Goal: Information Seeking & Learning: Learn about a topic

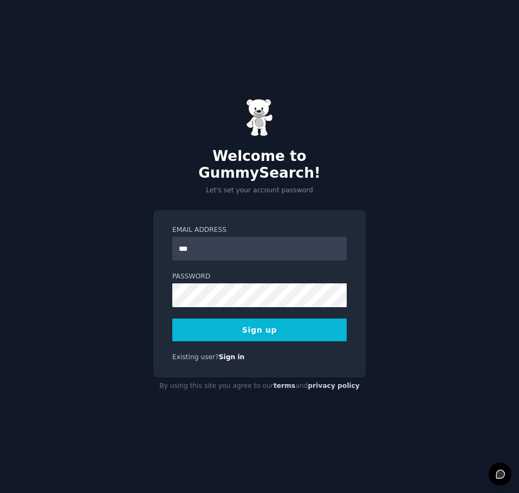
type input "**********"
click at [262, 321] on button "Sign up" at bounding box center [259, 330] width 174 height 23
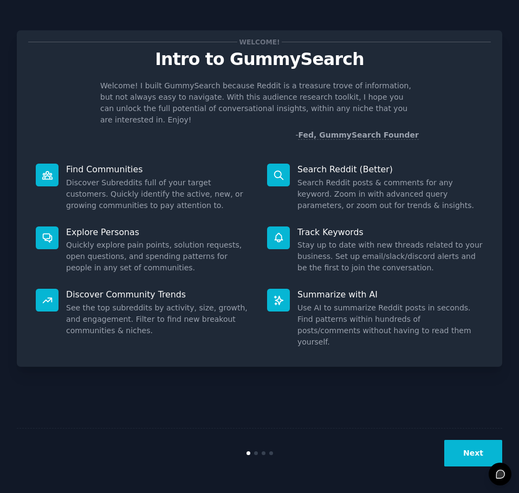
click at [472, 453] on button "Next" at bounding box center [473, 453] width 58 height 27
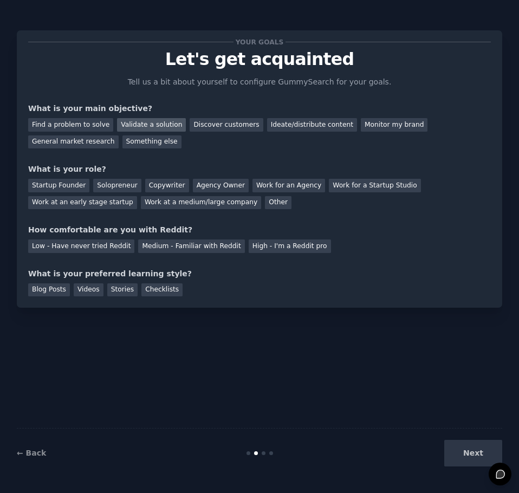
click at [154, 129] on div "Validate a solution" at bounding box center [151, 125] width 69 height 14
click at [109, 182] on div "Solopreneur" at bounding box center [117, 186] width 48 height 14
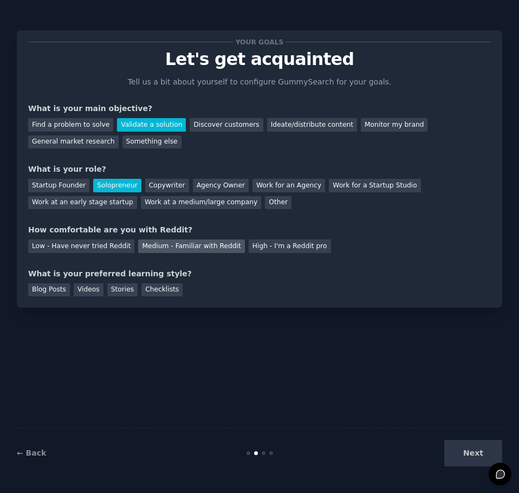
click at [189, 249] on div "Medium - Familiar with Reddit" at bounding box center [191, 246] width 106 height 14
click at [87, 290] on div "Videos" at bounding box center [89, 290] width 30 height 14
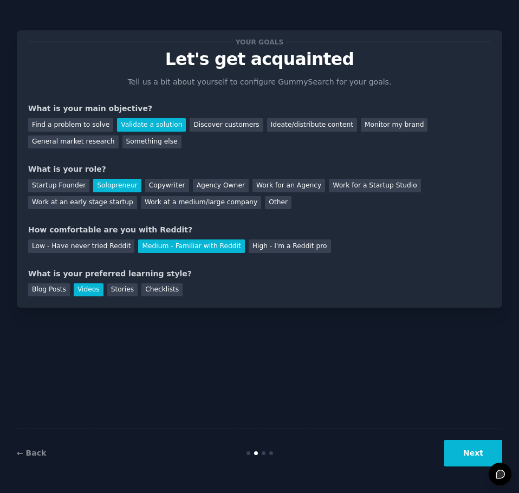
click at [462, 449] on button "Next" at bounding box center [473, 453] width 58 height 27
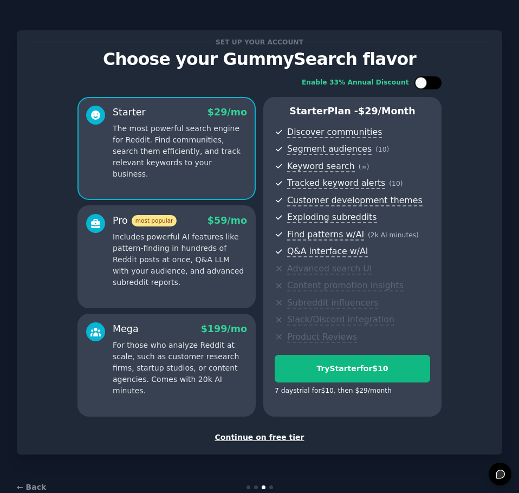
click at [425, 80] on div at bounding box center [421, 83] width 12 height 12
click at [425, 82] on div at bounding box center [427, 82] width 27 height 13
checkbox input "false"
click at [272, 436] on div "Continue on free tier" at bounding box center [259, 437] width 463 height 11
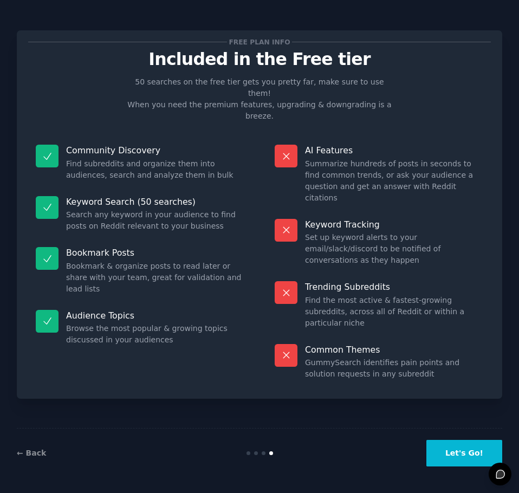
click at [463, 453] on button "Let's Go!" at bounding box center [464, 453] width 76 height 27
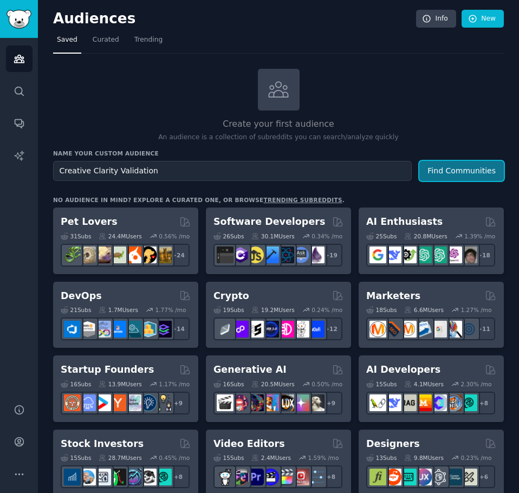
click at [466, 169] on button "Find Communities" at bounding box center [461, 171] width 85 height 20
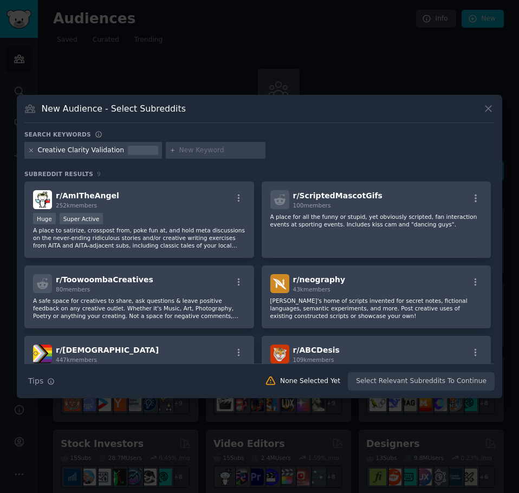
click at [29, 152] on icon at bounding box center [31, 150] width 6 height 6
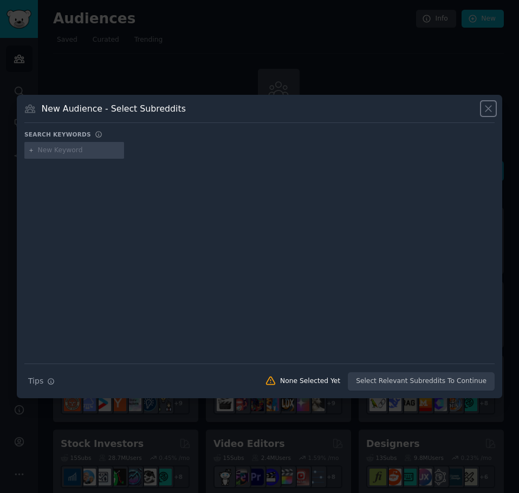
click at [486, 106] on icon at bounding box center [488, 108] width 11 height 11
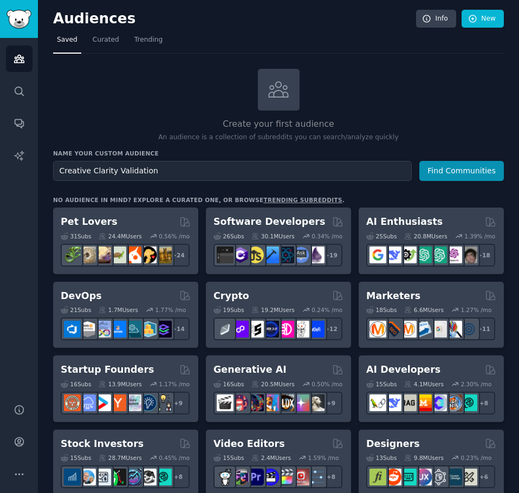
click at [253, 158] on div "Name your custom audience Audience Name Creative Clarity Validation Find Commun…" at bounding box center [278, 165] width 451 height 31
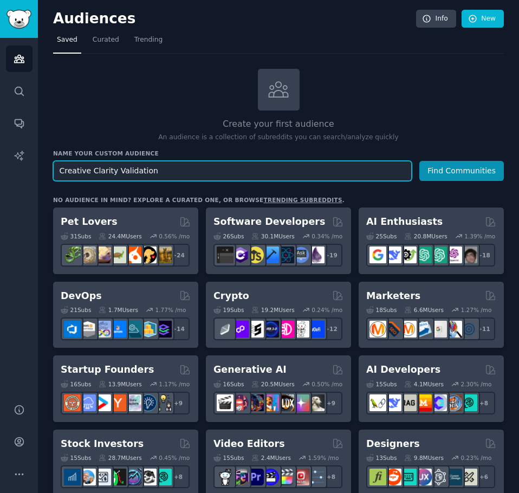
click at [249, 164] on input "Creative Clarity Validation" at bounding box center [232, 171] width 359 height 20
paste input "r/LinkedIn, r/marketing, r/Entrepreneur, r/smallbusiness, r/careeradvice, r/con…"
drag, startPoint x: 198, startPoint y: 175, endPoint x: -1, endPoint y: 142, distance: 201.4
click at [0, 142] on html "Audiences Search Conversations AI Reports Help Account More Audiences Info New …" at bounding box center [259, 246] width 519 height 493
click at [96, 166] on input "Creative Clarity Validationr/LinkedIn, r/marketing, r/Entrepreneur, r/smallbusi…" at bounding box center [232, 171] width 359 height 20
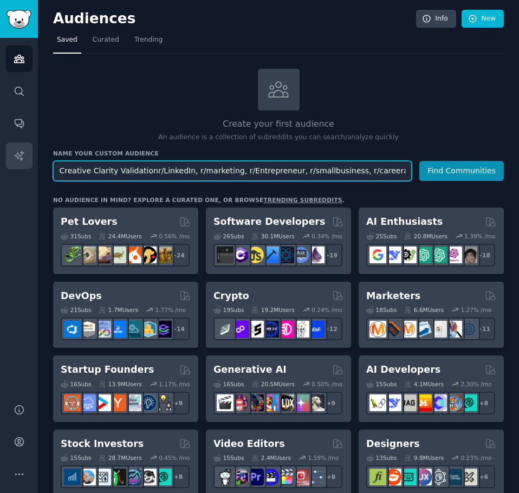
drag, startPoint x: 143, startPoint y: 172, endPoint x: 23, endPoint y: 168, distance: 120.3
click at [23, 168] on div "AI Reports Audiences Search Conversations AI Reports Help Account More Audience…" at bounding box center [259, 246] width 519 height 493
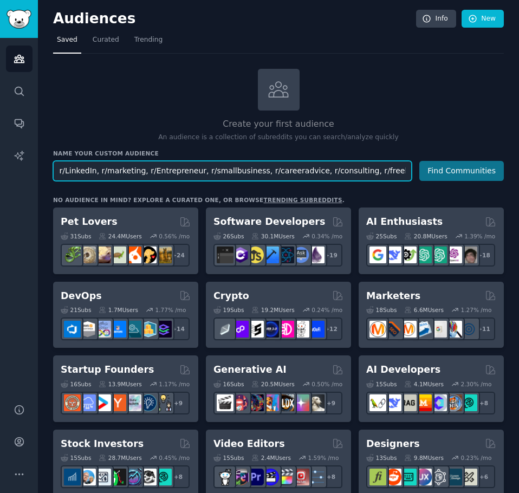
type input "r/LinkedIn, r/marketing, r/Entrepreneur, r/smallbusiness, r/careeradvice, r/con…"
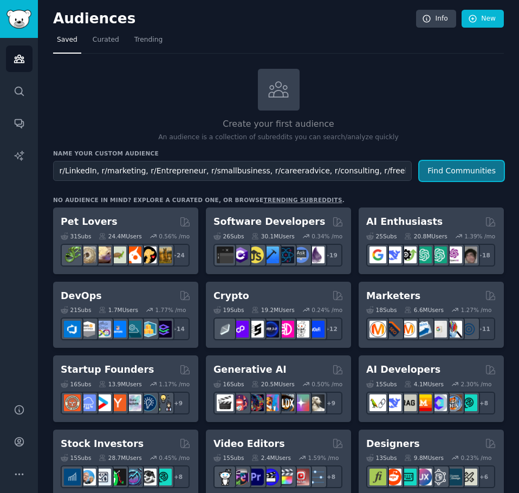
click at [476, 176] on button "Find Communities" at bounding box center [461, 171] width 85 height 20
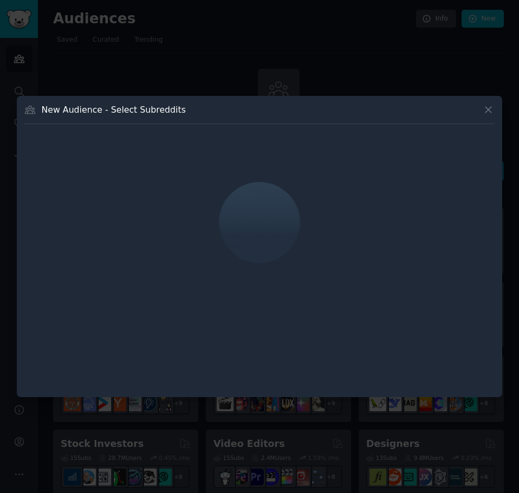
click at [327, 81] on div at bounding box center [259, 246] width 519 height 493
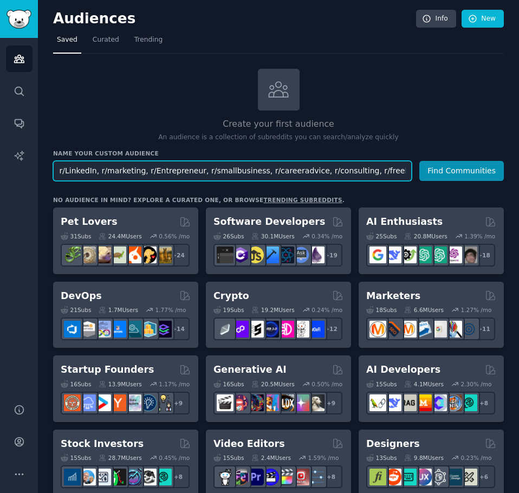
click at [251, 177] on input "r/LinkedIn, r/marketing, r/Entrepreneur, r/smallbusiness, r/careeradvice, r/con…" at bounding box center [232, 171] width 359 height 20
click at [231, 168] on input "text" at bounding box center [232, 171] width 359 height 20
type input "L"
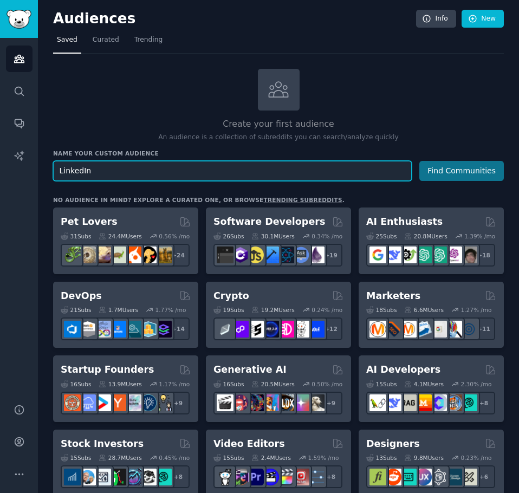
type input "LinkedIn"
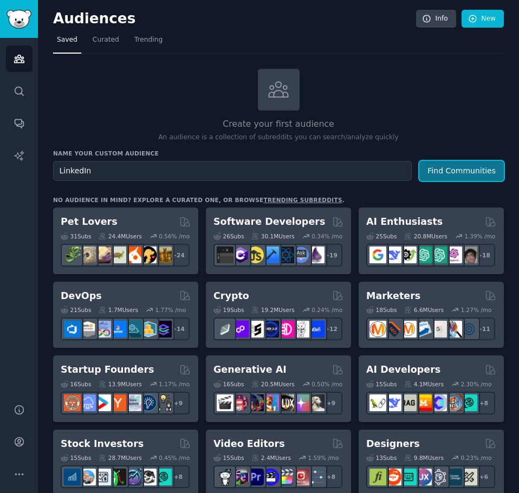
click at [445, 176] on button "Find Communities" at bounding box center [461, 171] width 85 height 20
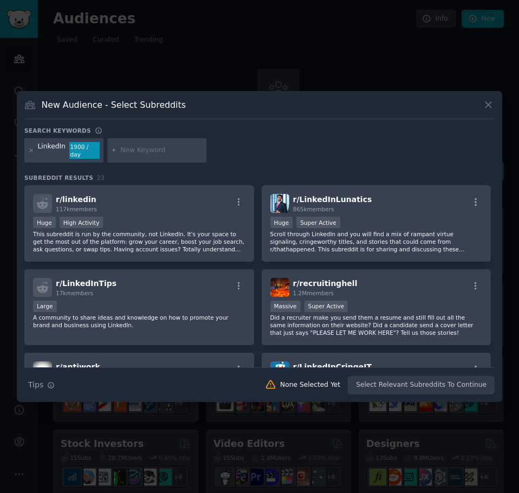
click at [491, 109] on icon at bounding box center [488, 104] width 11 height 11
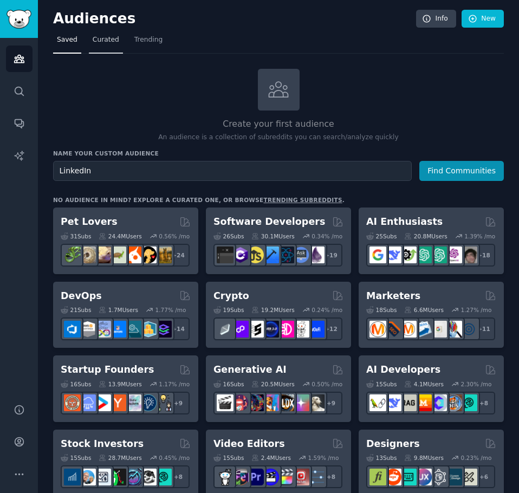
click at [101, 42] on span "Curated" at bounding box center [106, 40] width 27 height 10
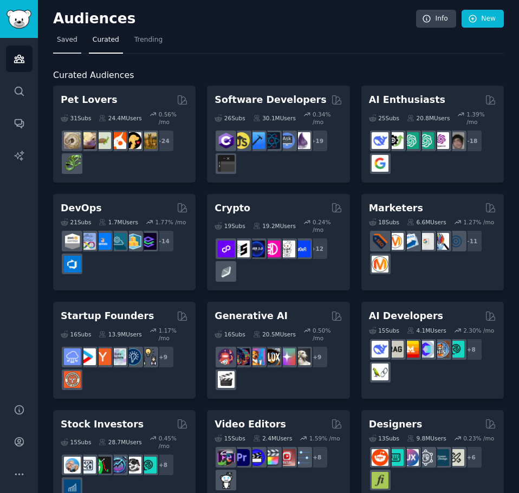
click at [73, 46] on link "Saved" at bounding box center [67, 42] width 28 height 22
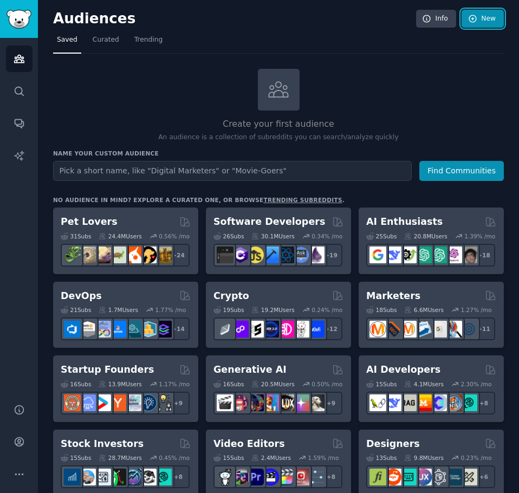
click at [487, 21] on link "New" at bounding box center [483, 19] width 42 height 18
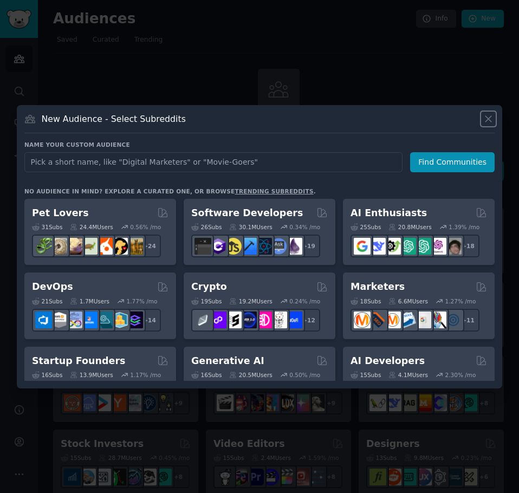
click at [491, 119] on icon at bounding box center [488, 118] width 11 height 11
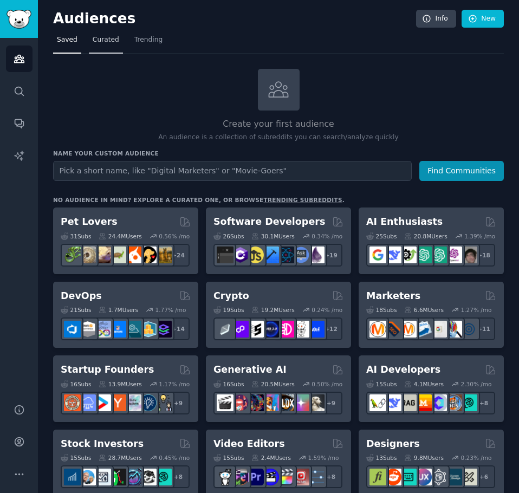
click at [96, 43] on span "Curated" at bounding box center [106, 40] width 27 height 10
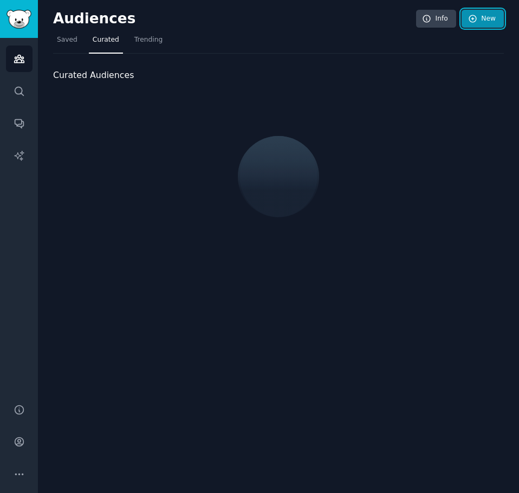
click at [471, 23] on icon at bounding box center [473, 19] width 10 height 10
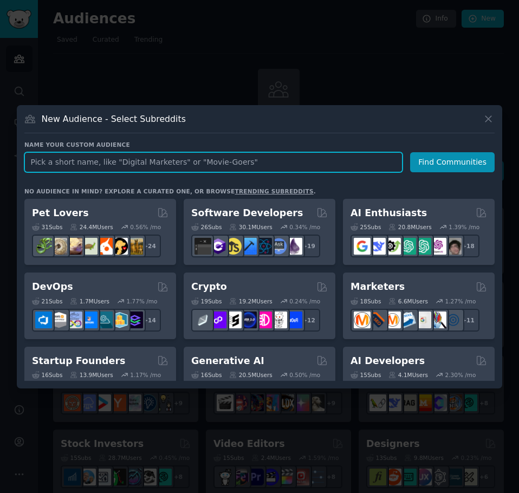
click at [180, 167] on input "text" at bounding box center [213, 162] width 378 height 20
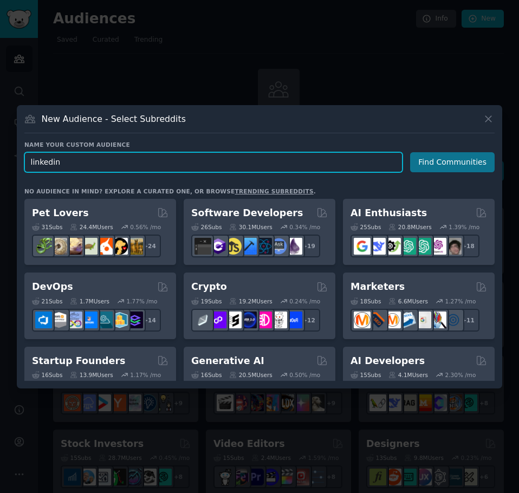
type input "linkedin"
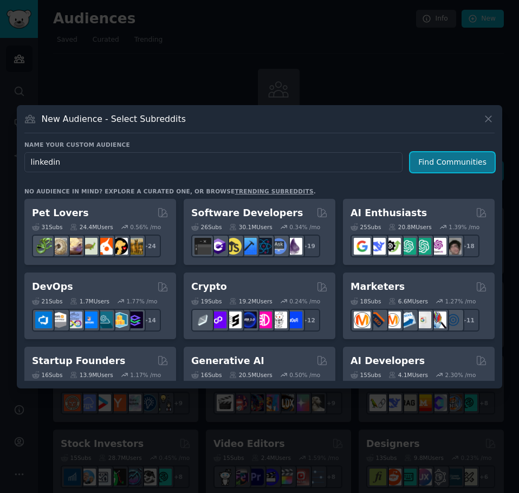
click at [463, 159] on button "Find Communities" at bounding box center [452, 162] width 85 height 20
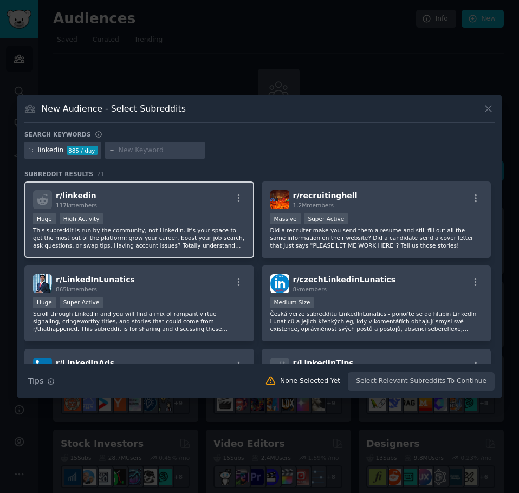
click at [135, 214] on div "Huge High Activity" at bounding box center [139, 220] width 212 height 14
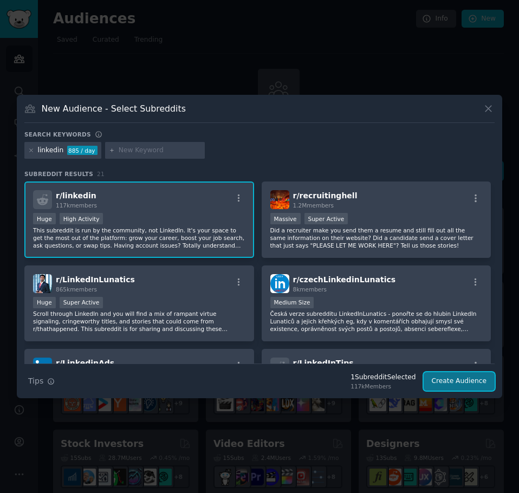
click at [464, 383] on button "Create Audience" at bounding box center [460, 381] width 72 height 18
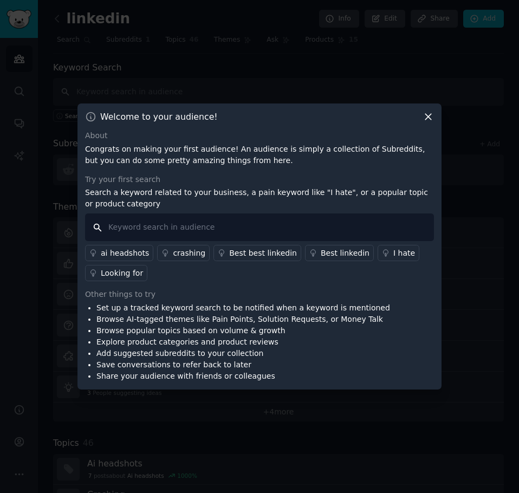
click at [183, 226] on input "text" at bounding box center [259, 227] width 349 height 28
click at [229, 226] on input "text" at bounding box center [259, 227] width 349 height 28
paste input "“LinkedIn + ‘post anxiety’ / ‘imposter’ / ‘what to post’ / ‘no engagement’ / ‘g…"
type input "LinkedIn + ‘post anxiety’ / ‘imposter’ / ‘what to post’ / ‘no engagement’ / ‘gh…"
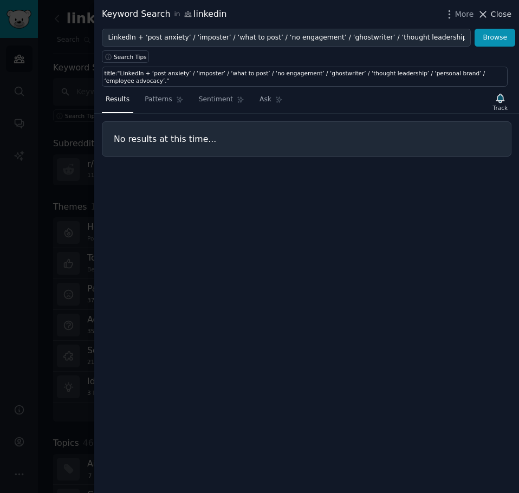
click at [502, 16] on span "Close" at bounding box center [501, 14] width 21 height 11
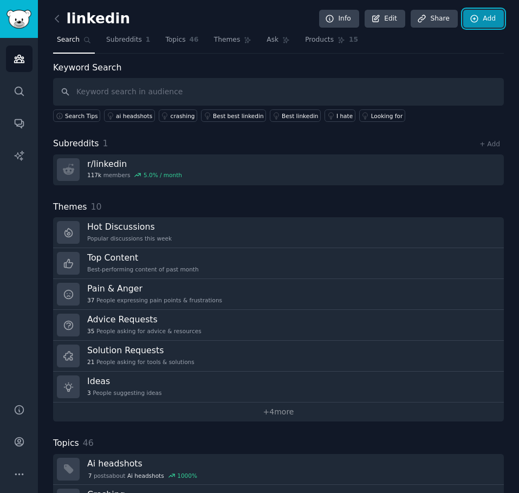
click at [477, 17] on link "Add" at bounding box center [483, 19] width 41 height 18
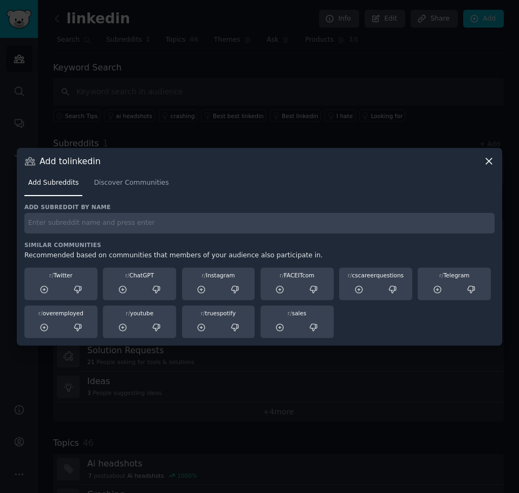
click at [83, 223] on input "text" at bounding box center [259, 223] width 470 height 21
type input "marketing"
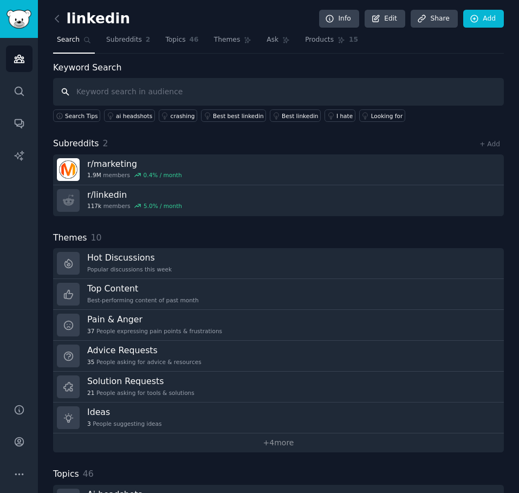
click at [101, 92] on input "text" at bounding box center [278, 92] width 451 height 28
type input "entrepreneur"
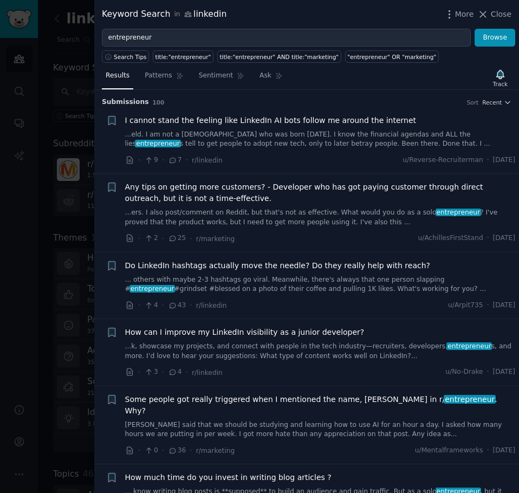
drag, startPoint x: 499, startPoint y: 14, endPoint x: 147, endPoint y: 108, distance: 364.5
click at [499, 14] on span "Close" at bounding box center [501, 14] width 21 height 11
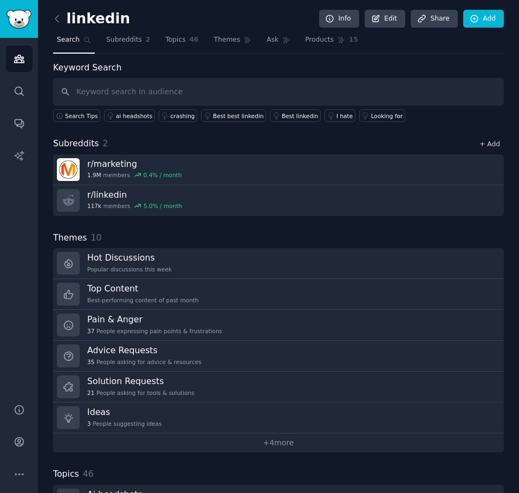
click at [483, 145] on link "+ Add" at bounding box center [489, 144] width 21 height 8
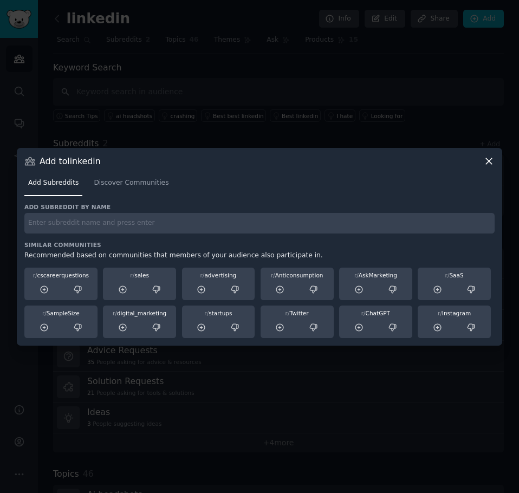
click at [72, 223] on input "text" at bounding box center [259, 223] width 470 height 21
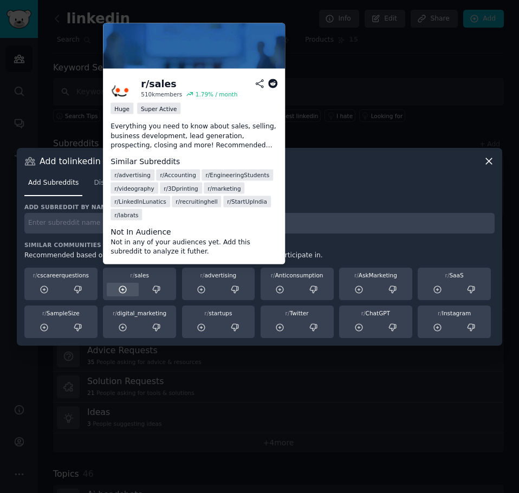
click at [121, 289] on icon at bounding box center [123, 290] width 10 height 10
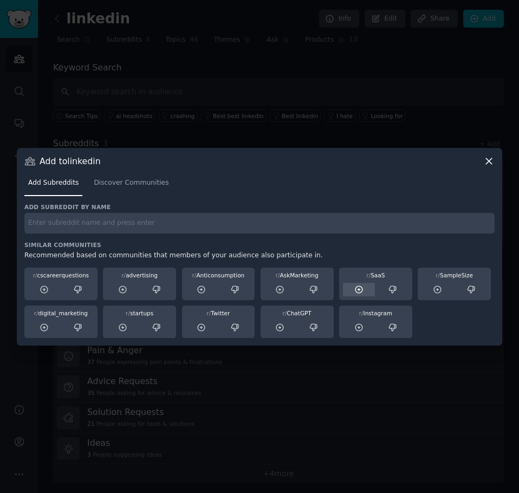
click at [360, 288] on icon at bounding box center [359, 290] width 10 height 10
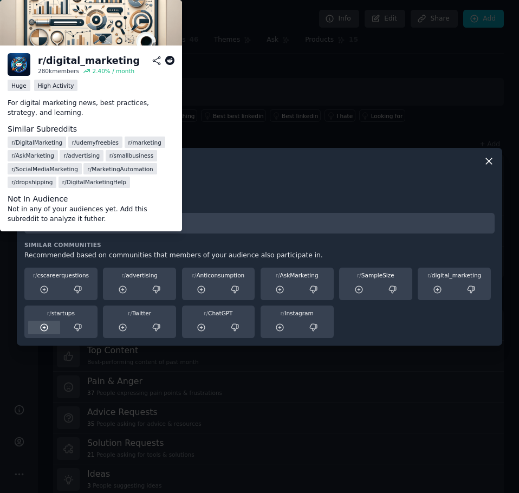
click at [438, 293] on icon at bounding box center [438, 290] width 10 height 10
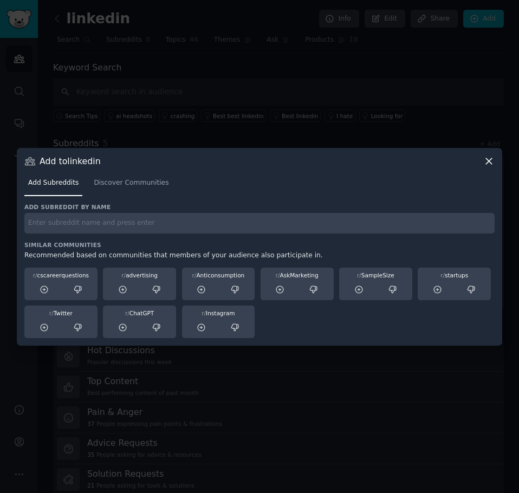
click at [146, 231] on input "text" at bounding box center [259, 223] width 470 height 21
type input "smallbusiness"
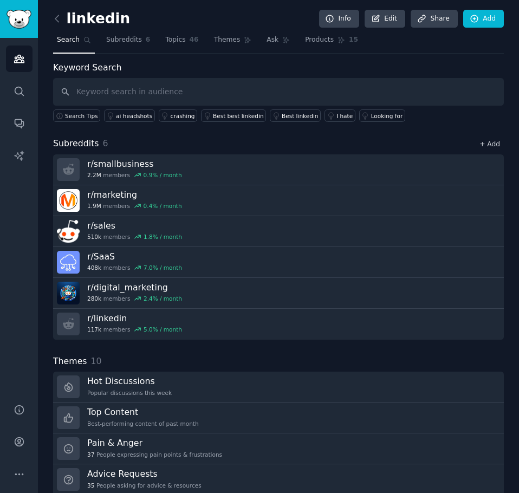
click at [490, 146] on link "+ Add" at bounding box center [489, 144] width 21 height 8
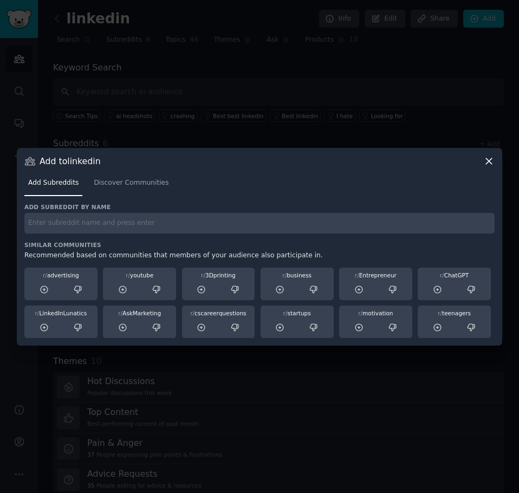
click at [252, 229] on input "text" at bounding box center [259, 223] width 470 height 21
type input "consulting"
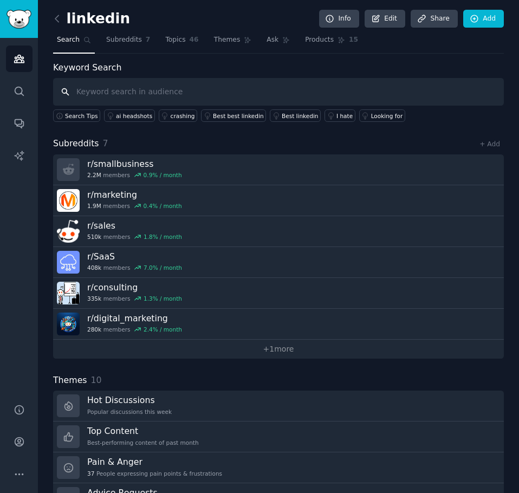
click at [143, 96] on input "text" at bounding box center [278, 92] width 451 height 28
type input "copywriting"
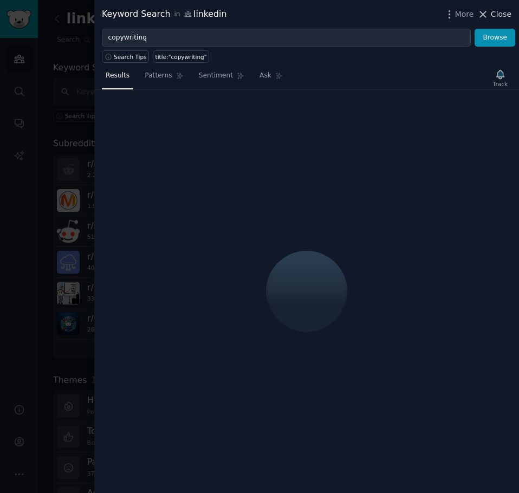
click at [489, 11] on icon at bounding box center [482, 14] width 11 height 11
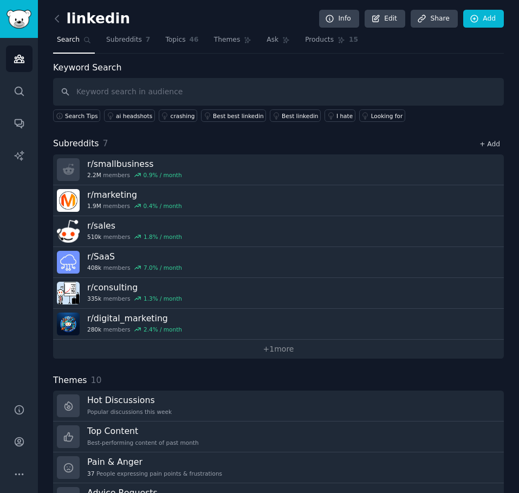
click at [491, 145] on link "+ Add" at bounding box center [489, 144] width 21 height 8
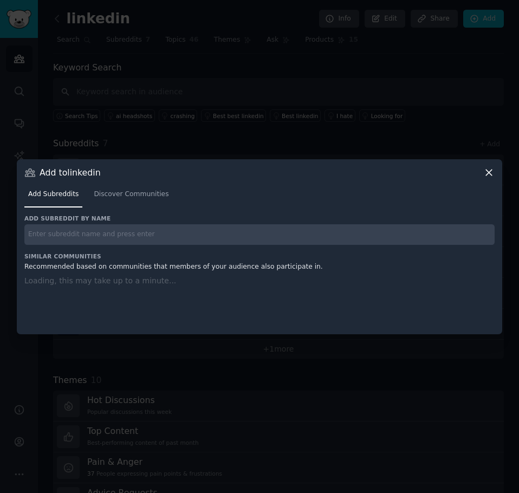
click at [107, 241] on input "text" at bounding box center [259, 234] width 470 height 21
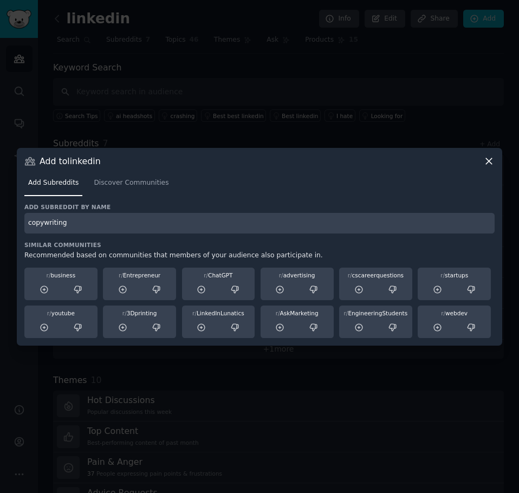
type input "copywriting"
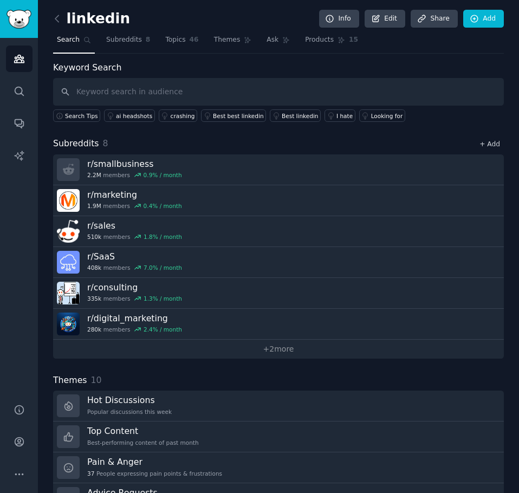
click at [492, 140] on link "+ Add" at bounding box center [489, 144] width 21 height 8
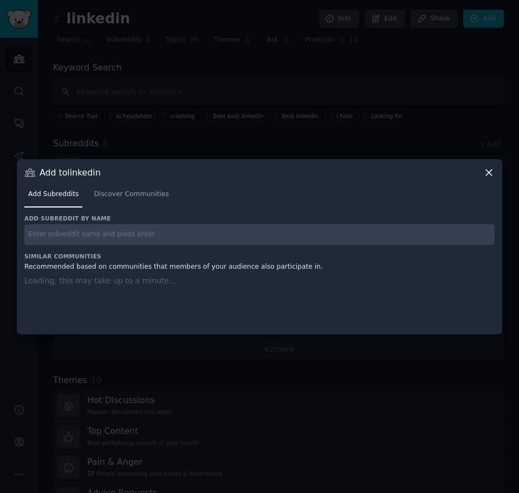
click at [165, 231] on input "text" at bounding box center [259, 234] width 470 height 21
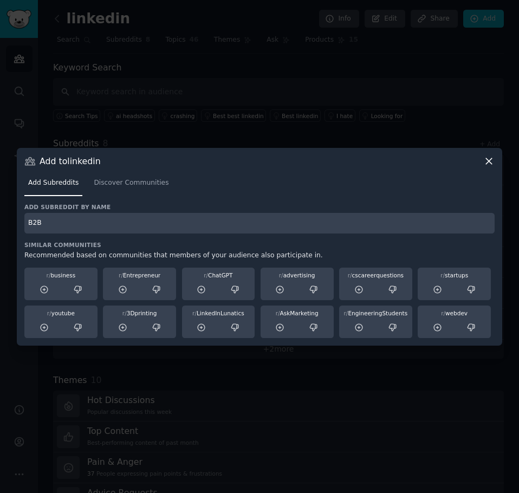
type input "B2B"
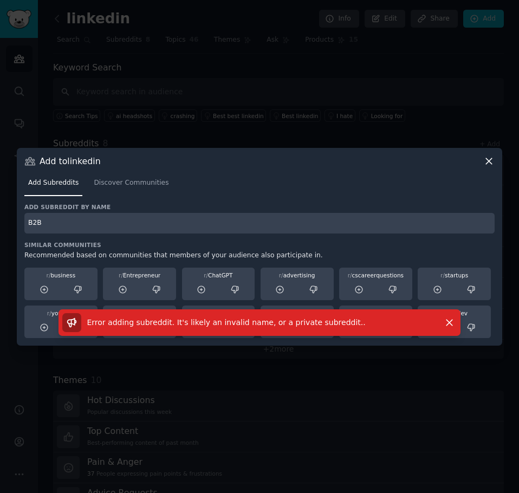
drag, startPoint x: 82, startPoint y: 228, endPoint x: -1, endPoint y: 226, distance: 82.3
click at [0, 226] on html "Audiences Search Conversations AI Reports Help Account More linkedin Info Edit …" at bounding box center [259, 246] width 519 height 493
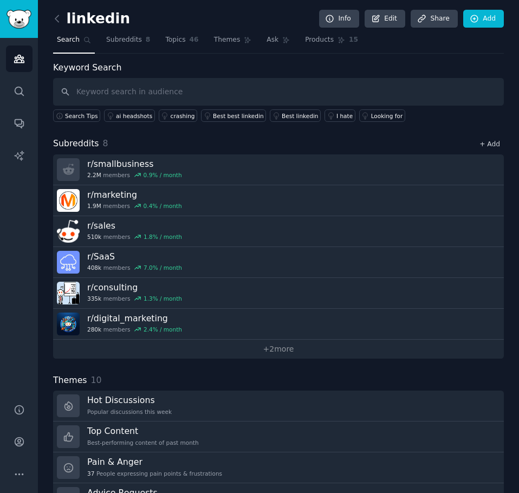
click at [484, 144] on link "+ Add" at bounding box center [489, 144] width 21 height 8
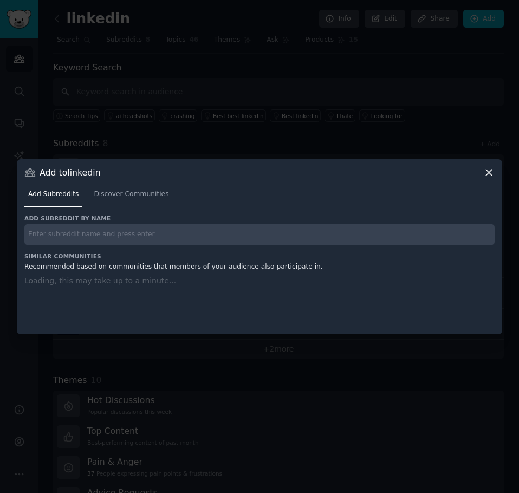
click at [93, 243] on input "text" at bounding box center [259, 234] width 470 height 21
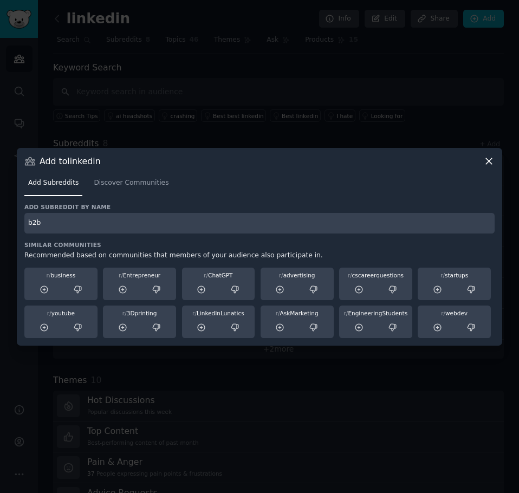
type input "b2b"
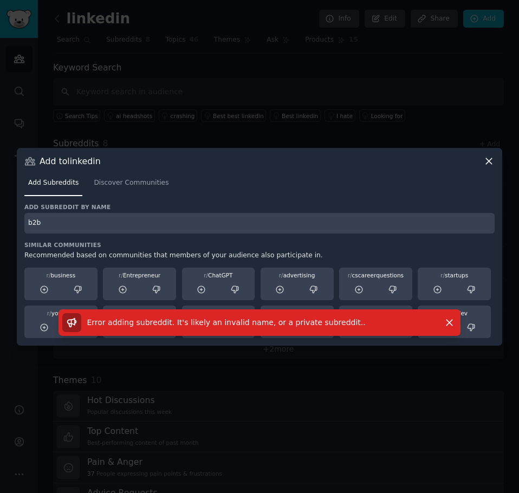
click at [491, 158] on icon at bounding box center [488, 160] width 11 height 11
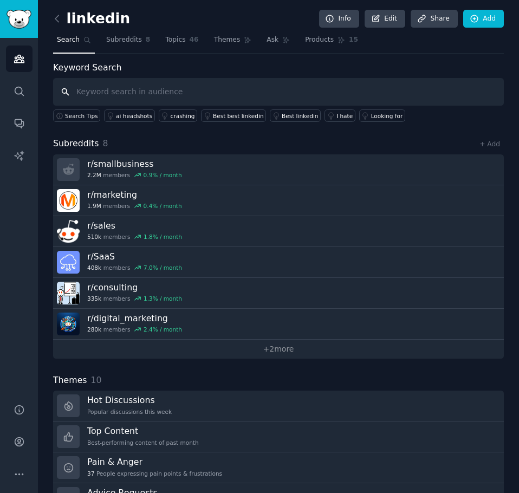
click at [130, 93] on input "text" at bounding box center [278, 92] width 451 height 28
type input "linkedinlunatic"
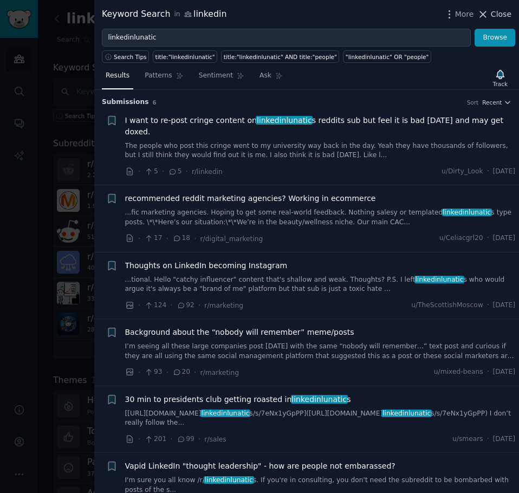
click at [496, 17] on span "Close" at bounding box center [501, 14] width 21 height 11
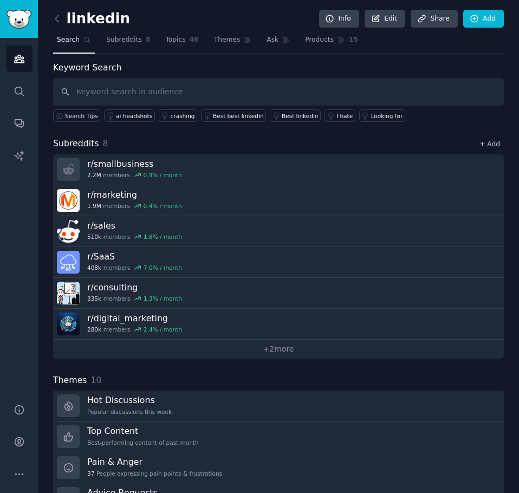
click at [485, 147] on link "+ Add" at bounding box center [489, 144] width 21 height 8
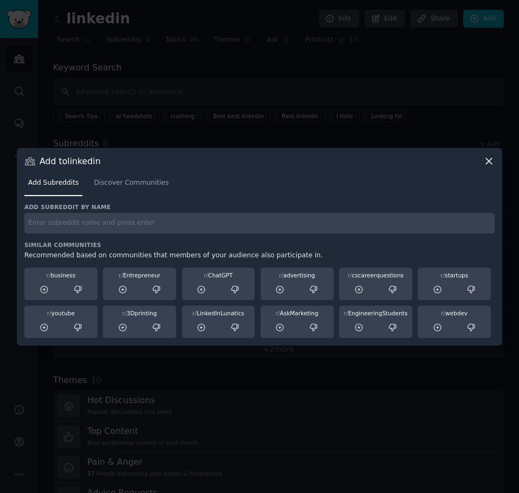
click at [92, 233] on input "text" at bounding box center [259, 223] width 470 height 21
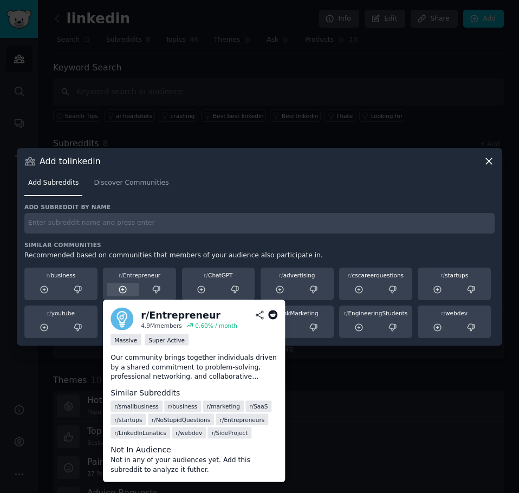
click at [119, 288] on icon at bounding box center [123, 290] width 10 height 10
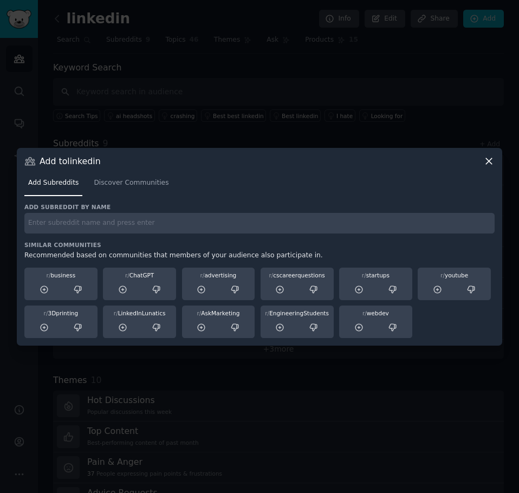
click at [124, 218] on input "text" at bounding box center [259, 223] width 470 height 21
click at [120, 327] on icon at bounding box center [123, 328] width 10 height 10
click at [491, 159] on icon at bounding box center [489, 161] width 6 height 6
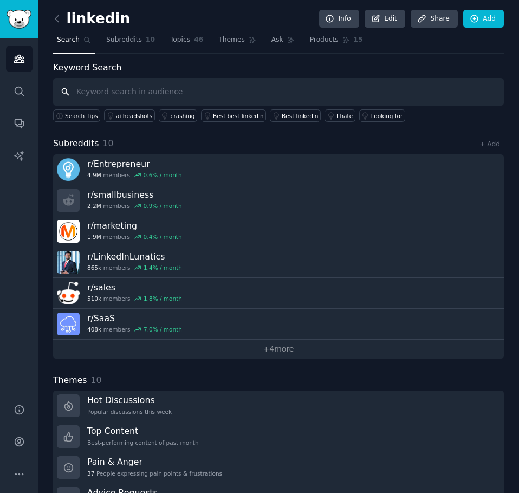
click at [178, 96] on input "text" at bounding box center [278, 92] width 451 height 28
paste input "LinkedIn + ‘post anxiety’ / ‘imposter’ / ‘what to post’ / ‘no engagement’ / ‘gh…"
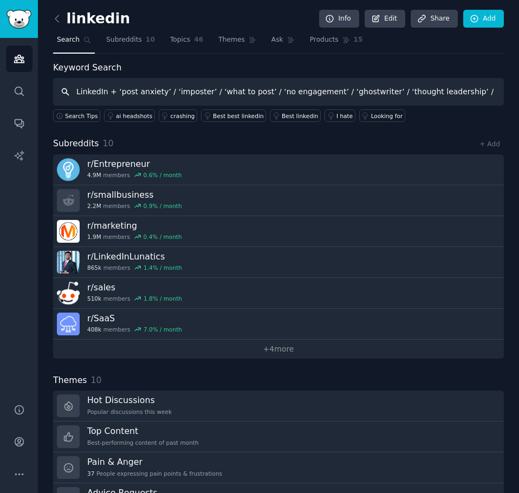
scroll to position [0, 83]
type input "LinkedIn + ‘post anxiety’ / ‘imposter’ / ‘what to post’ / ‘no engagement’ / ‘gh…"
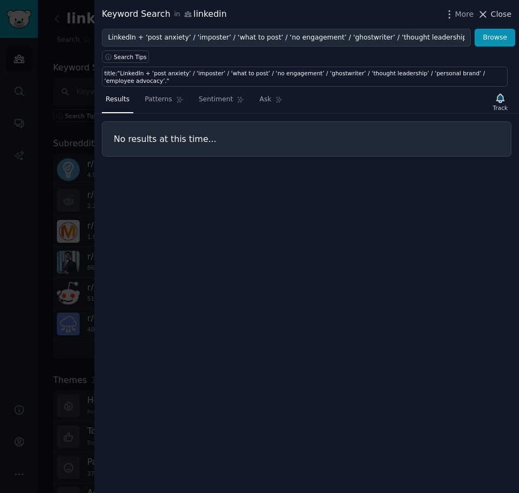
click at [495, 12] on span "Close" at bounding box center [501, 14] width 21 height 11
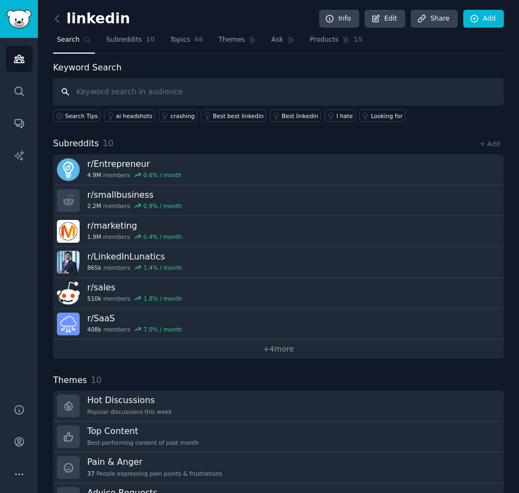
click at [109, 94] on input "text" at bounding box center [278, 92] width 451 height 28
type input "post anxiety"
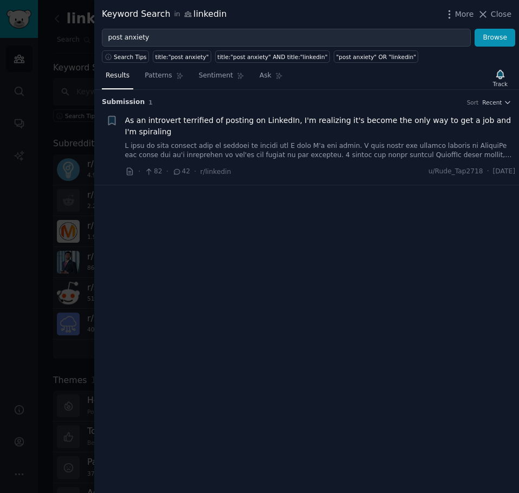
click at [254, 151] on link at bounding box center [320, 150] width 391 height 19
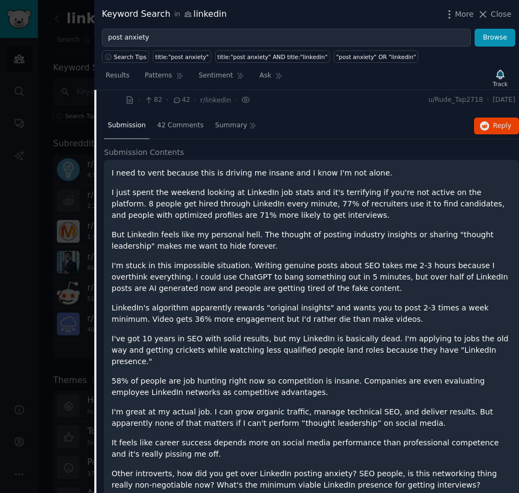
scroll to position [122, 0]
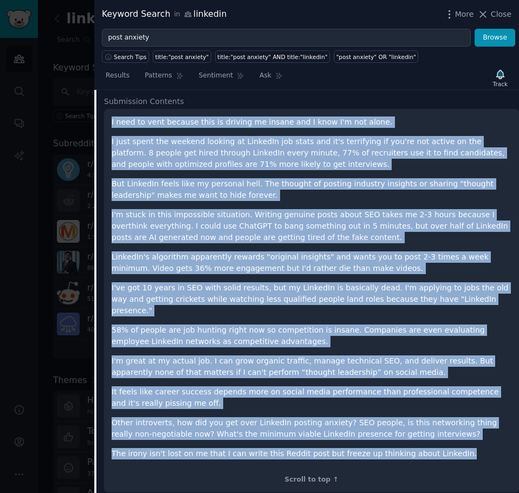
drag, startPoint x: 439, startPoint y: 440, endPoint x: 110, endPoint y: 118, distance: 460.0
click at [110, 118] on div "I need to vent because this is driving me insane and I know I'm not alone. I ju…" at bounding box center [311, 301] width 415 height 384
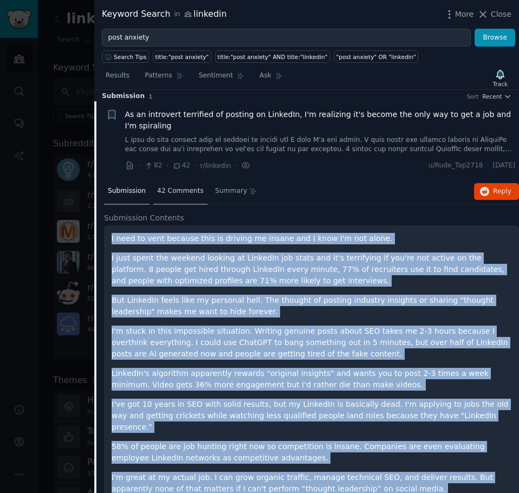
scroll to position [0, 0]
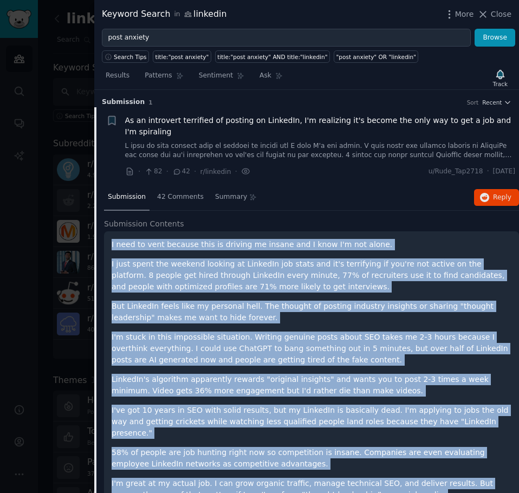
copy div "I need to vent because this is driving me insane and I know I'm not alone. I ju…"
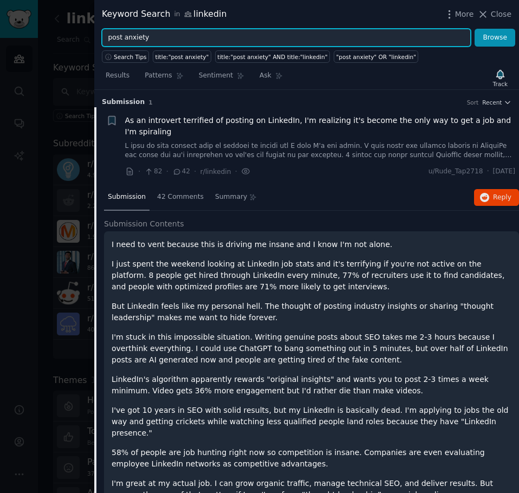
drag, startPoint x: 295, startPoint y: 40, endPoint x: 17, endPoint y: 23, distance: 278.9
click at [17, 23] on div "Keyword Search in linkedin More Close post anxiety Browse Search Tips title:"po…" at bounding box center [259, 246] width 519 height 493
type input "imposter"
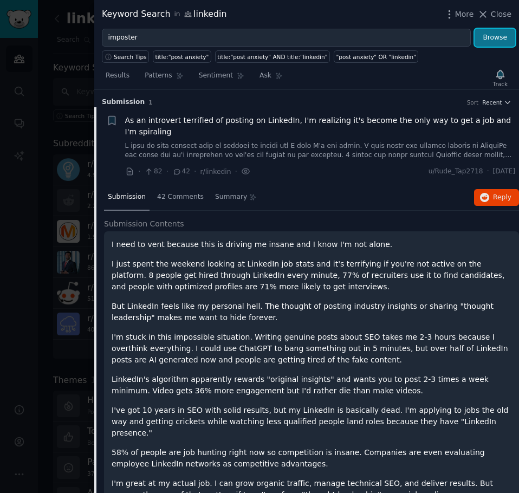
click at [486, 43] on button "Browse" at bounding box center [495, 38] width 41 height 18
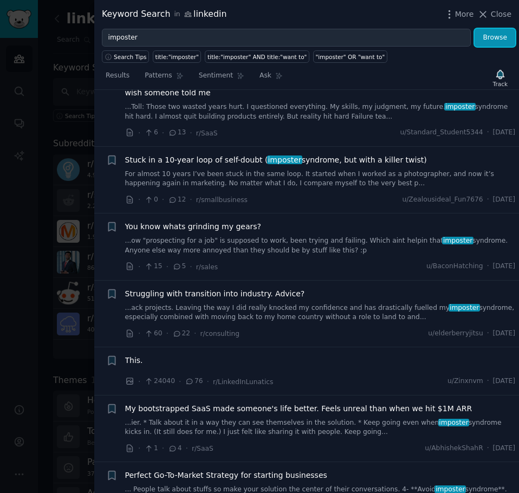
scroll to position [921, 0]
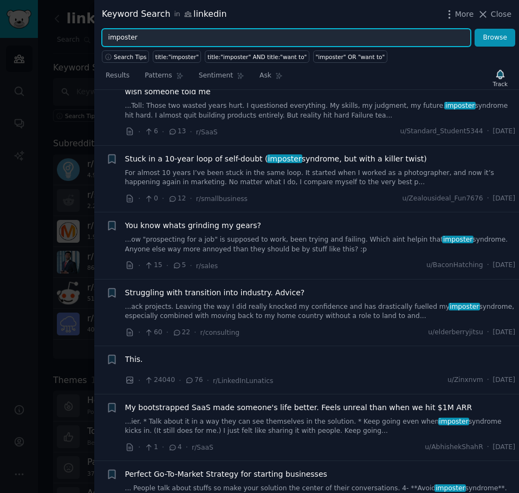
drag, startPoint x: 175, startPoint y: 36, endPoint x: -1, endPoint y: 21, distance: 176.2
click at [0, 21] on html "Audiences Search Conversations AI Reports Help Account More linkedin Info Edit …" at bounding box center [259, 246] width 519 height 493
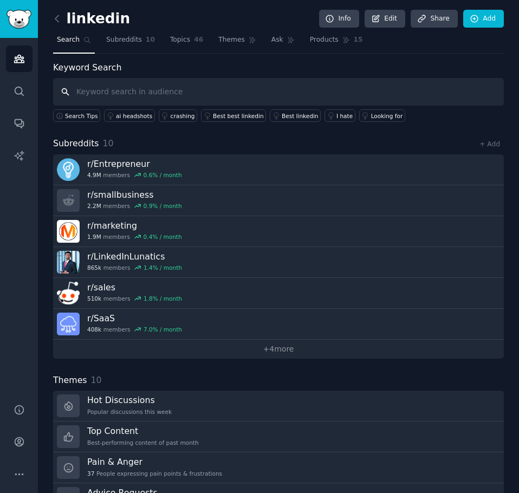
click at [94, 94] on input "text" at bounding box center [278, 92] width 451 height 28
type input "what to post"
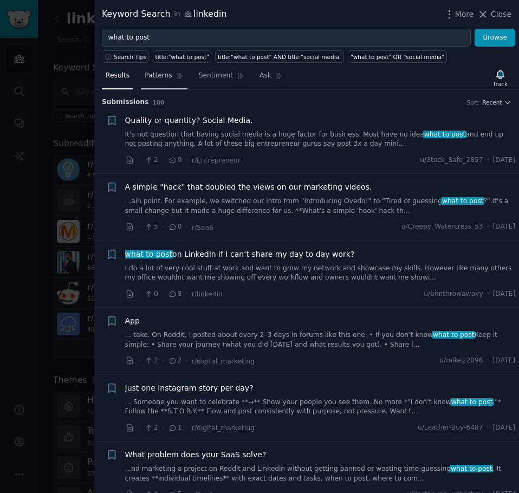
click at [158, 76] on span "Patterns" at bounding box center [158, 76] width 27 height 10
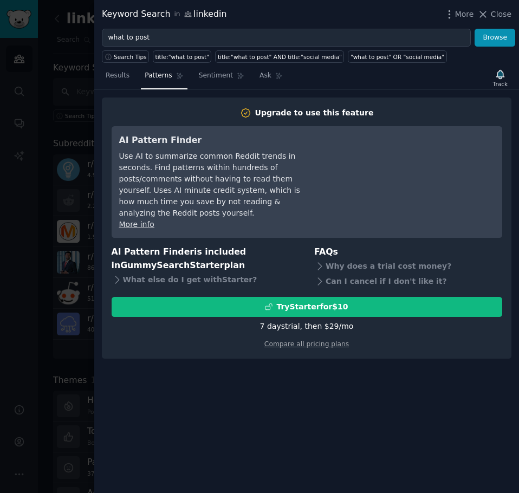
click at [334, 374] on div "Upgrade to use this feature AI Pattern Finder Use AI to summarize common Reddit…" at bounding box center [306, 291] width 425 height 403
click at [111, 72] on span "Results" at bounding box center [118, 76] width 24 height 10
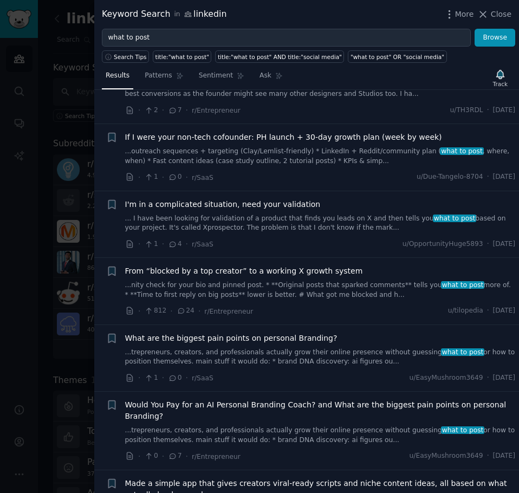
scroll to position [596, 0]
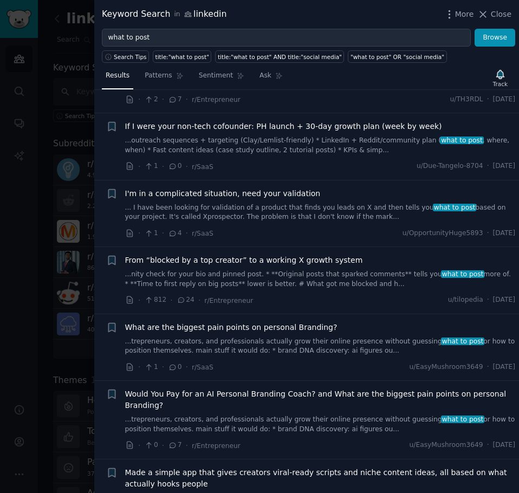
click at [207, 277] on link "...nity check for your bio and pinned post. * **Original posts that sparked com…" at bounding box center [320, 279] width 391 height 19
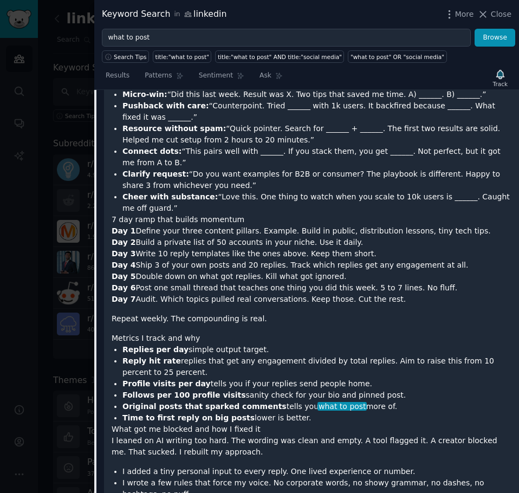
scroll to position [1890, 0]
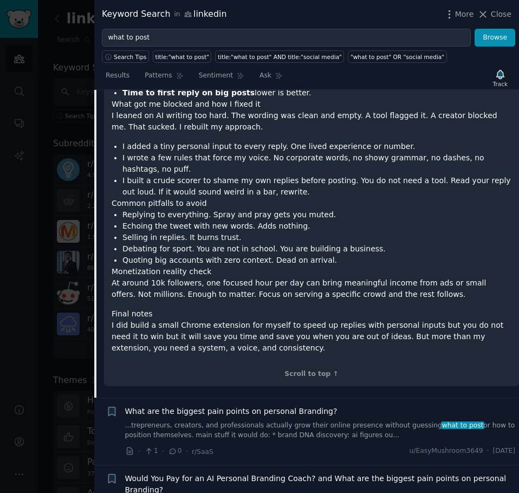
click at [231, 421] on link "...trepreneurs, creators, and professionals actually grow their online presence…" at bounding box center [320, 430] width 391 height 19
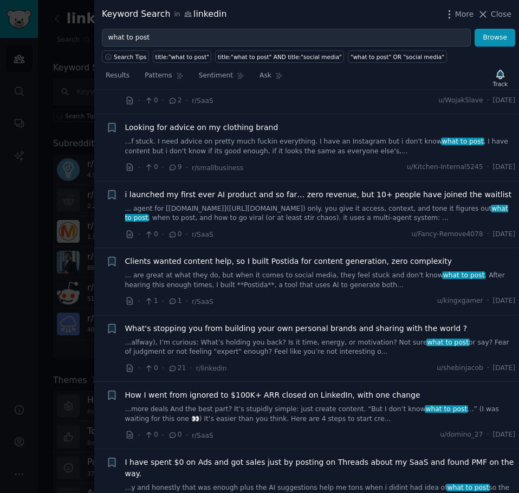
scroll to position [1470, 0]
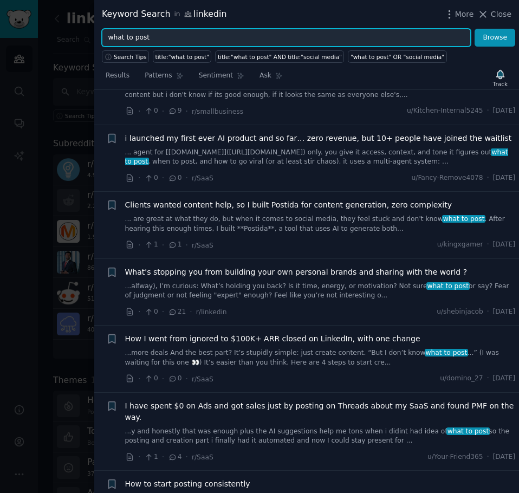
drag, startPoint x: 167, startPoint y: 38, endPoint x: 79, endPoint y: 27, distance: 89.5
click at [73, 30] on div "Keyword Search in linkedin More Close what to post Browse Search Tips title:"wh…" at bounding box center [259, 246] width 519 height 493
paste input "fear of posting conten"
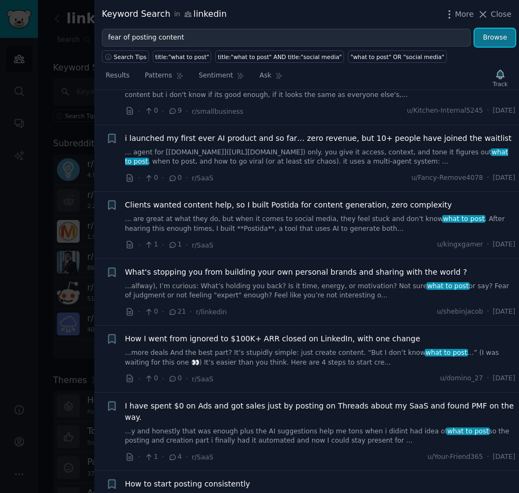
click at [497, 37] on button "Browse" at bounding box center [495, 38] width 41 height 18
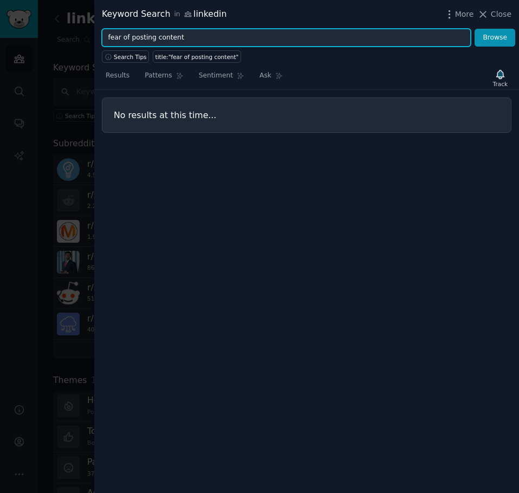
drag, startPoint x: 151, startPoint y: 35, endPoint x: 201, endPoint y: 25, distance: 51.3
click at [201, 25] on div "Keyword Search in linkedin More Close fear of posting content Browse Search Tip…" at bounding box center [306, 246] width 425 height 493
click at [475, 29] on button "Browse" at bounding box center [495, 38] width 41 height 18
drag, startPoint x: 177, startPoint y: 36, endPoint x: 121, endPoint y: 38, distance: 56.4
click at [121, 38] on input "fear of posting" at bounding box center [286, 38] width 369 height 18
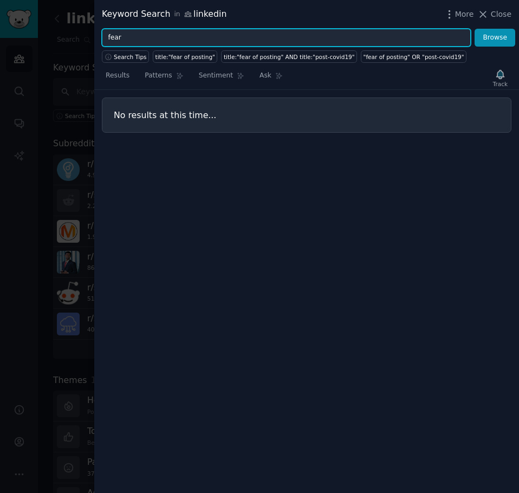
click at [475, 29] on button "Browse" at bounding box center [495, 38] width 41 height 18
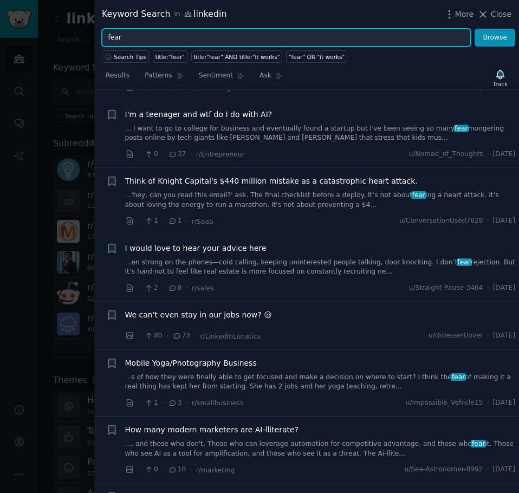
scroll to position [488, 0]
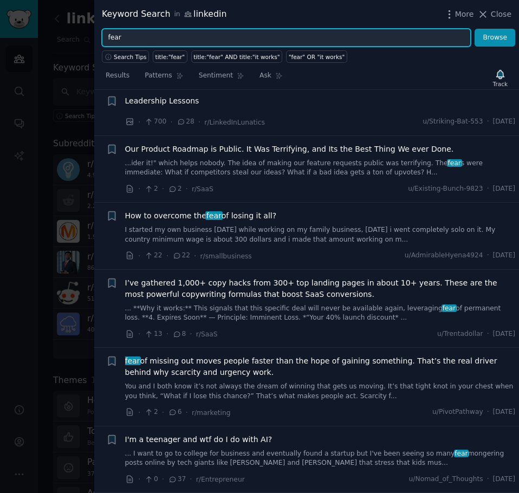
drag, startPoint x: 148, startPoint y: 33, endPoint x: 86, endPoint y: 43, distance: 63.2
click at [86, 43] on div "Keyword Search in linkedin More Close fear Browse Search Tips title:"fear" titl…" at bounding box center [259, 246] width 519 height 493
click at [475, 29] on button "Browse" at bounding box center [495, 38] width 41 height 18
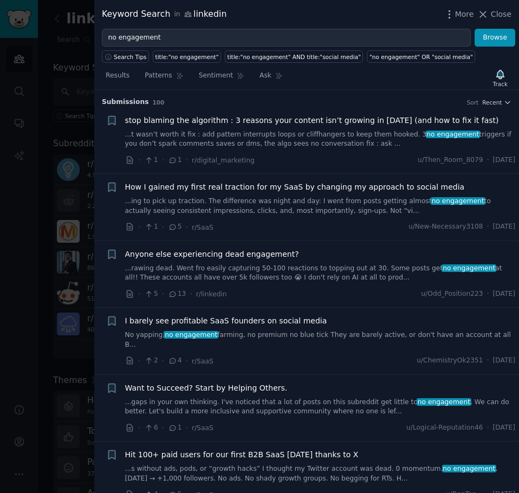
click at [268, 269] on link "...rawing dead. Went fro easily capturing 50-100 reactions to topping out at 30…" at bounding box center [320, 273] width 391 height 19
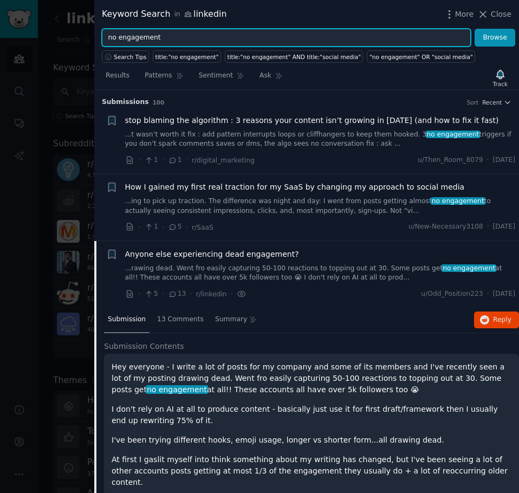
drag, startPoint x: 127, startPoint y: 37, endPoint x: 63, endPoint y: 31, distance: 63.6
click at [63, 31] on div "Keyword Search in linkedin More Close no engagement Browse Search Tips title:"n…" at bounding box center [259, 246] width 519 height 493
click at [475, 29] on button "Browse" at bounding box center [495, 38] width 41 height 18
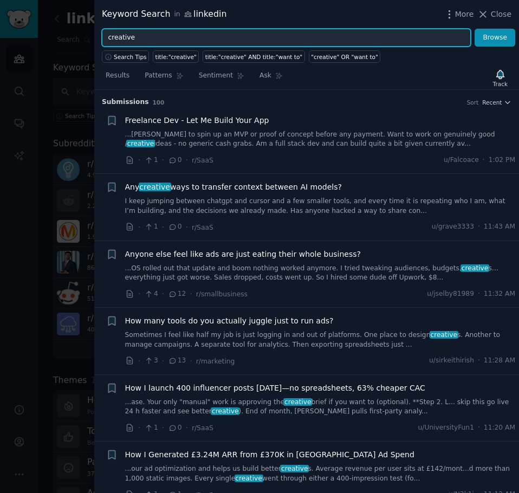
drag, startPoint x: 95, startPoint y: 34, endPoint x: 111, endPoint y: 35, distance: 16.3
click at [94, 34] on div "creative Browse" at bounding box center [306, 38] width 425 height 18
click at [139, 38] on input "creative" at bounding box center [286, 38] width 369 height 18
type input "creative paralysis"
click at [475, 29] on button "Browse" at bounding box center [495, 38] width 41 height 18
